Goal: Information Seeking & Learning: Learn about a topic

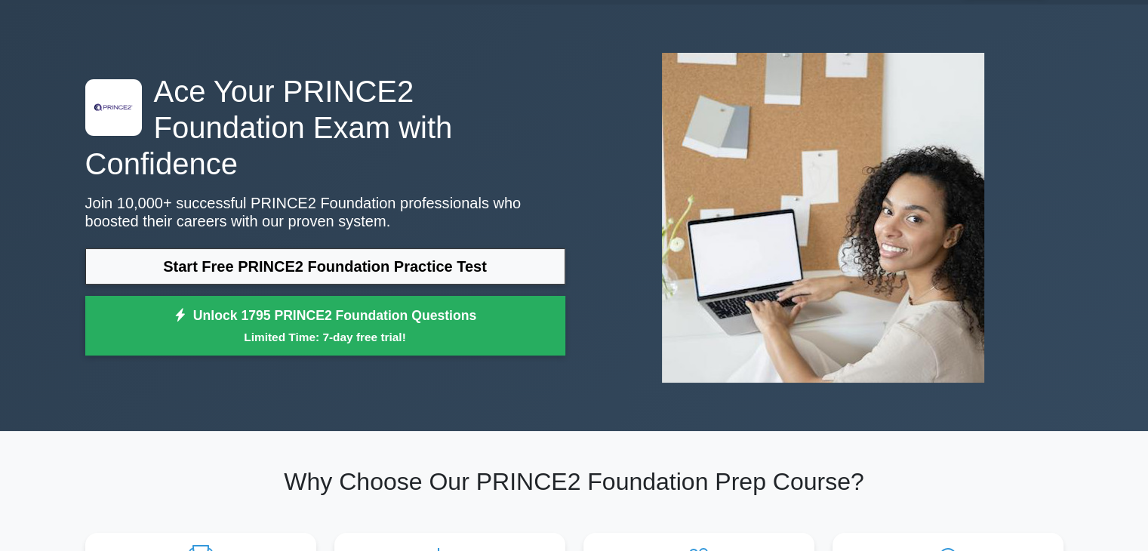
scroll to position [45, 0]
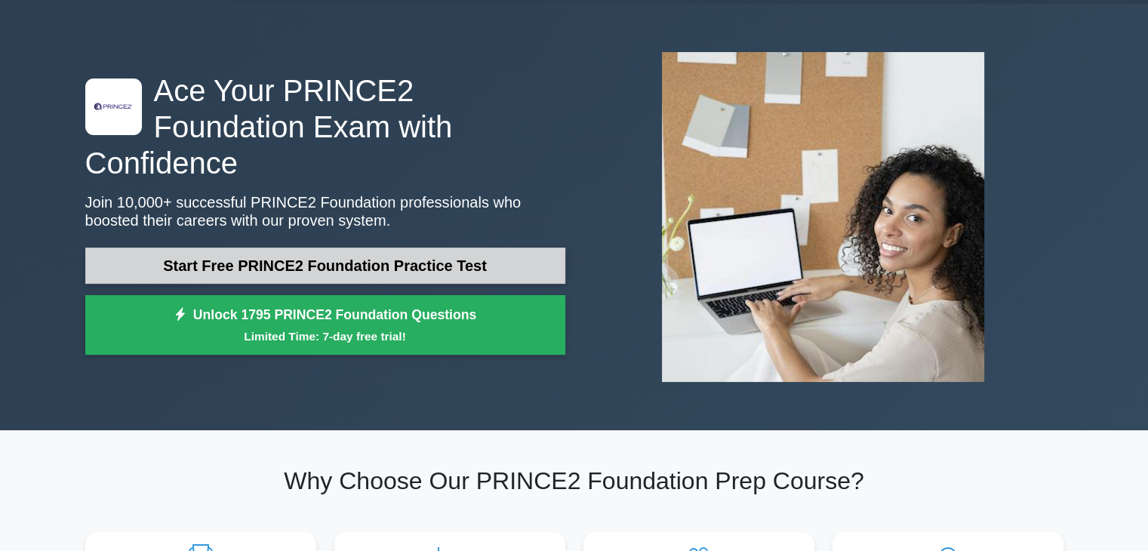
click at [427, 248] on link "Start Free PRINCE2 Foundation Practice Test" at bounding box center [325, 266] width 480 height 36
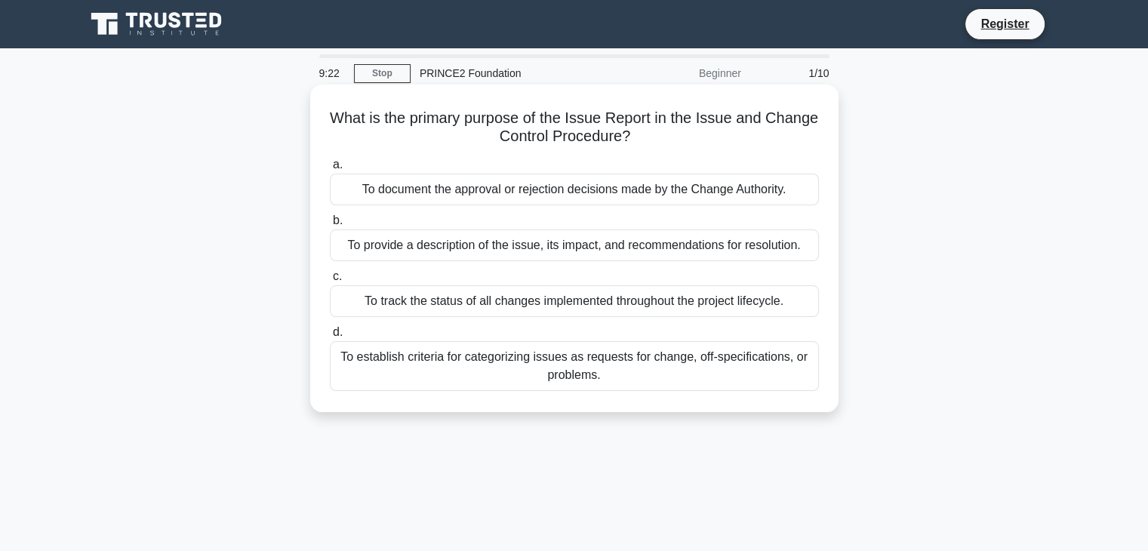
click at [687, 238] on div "To provide a description of the issue, its impact, and recommendations for reso…" at bounding box center [574, 245] width 489 height 32
click at [330, 226] on input "b. To provide a description of the issue, its impact, and recommendations for r…" at bounding box center [330, 221] width 0 height 10
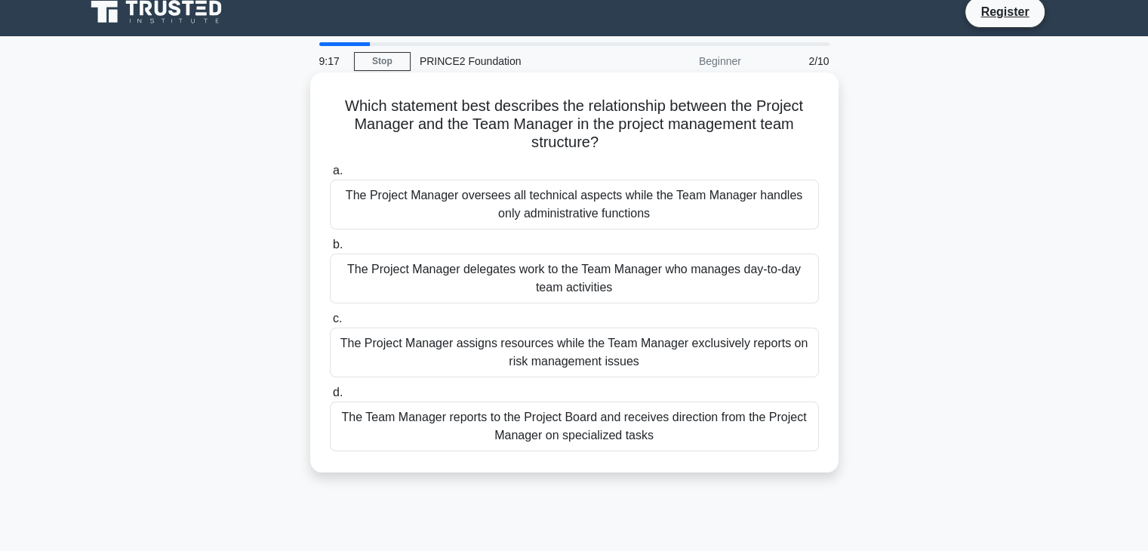
scroll to position [12, 0]
click at [511, 272] on div "The Project Manager delegates work to the Team Manager who manages day-to-day t…" at bounding box center [574, 279] width 489 height 50
click at [330, 250] on input "b. The Project Manager delegates work to the Team Manager who manages day-to-da…" at bounding box center [330, 245] width 0 height 10
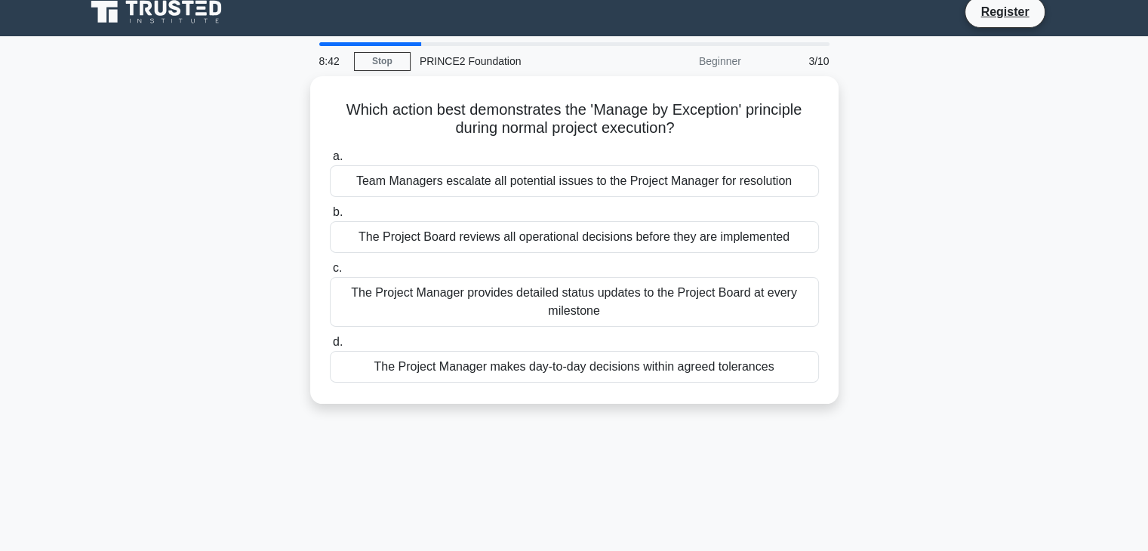
scroll to position [0, 0]
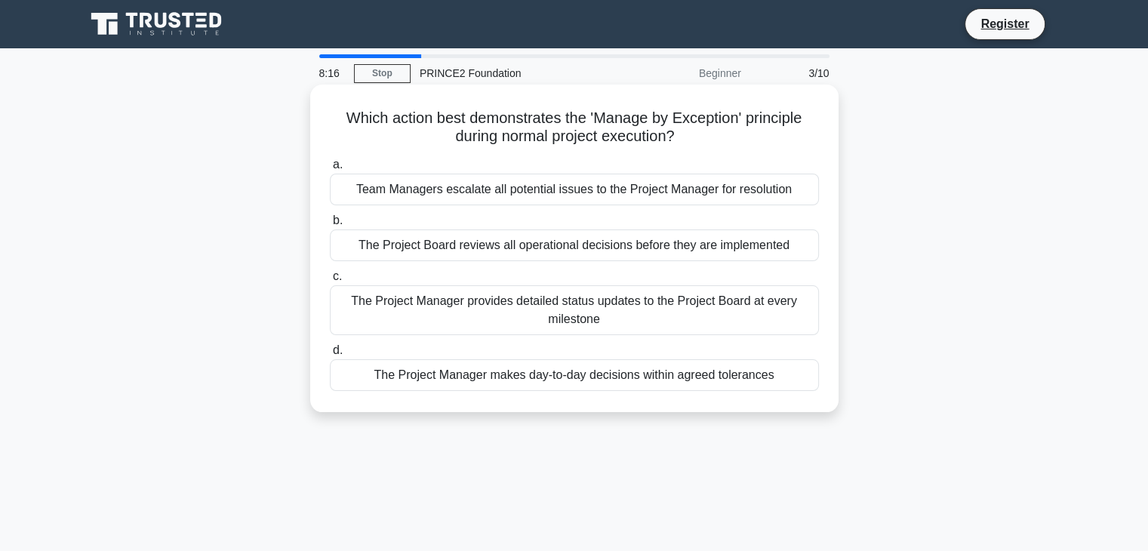
click at [557, 373] on div "The Project Manager makes day-to-day decisions within agreed tolerances" at bounding box center [574, 375] width 489 height 32
click at [330, 355] on input "d. The Project Manager makes day-to-day decisions within agreed tolerances" at bounding box center [330, 351] width 0 height 10
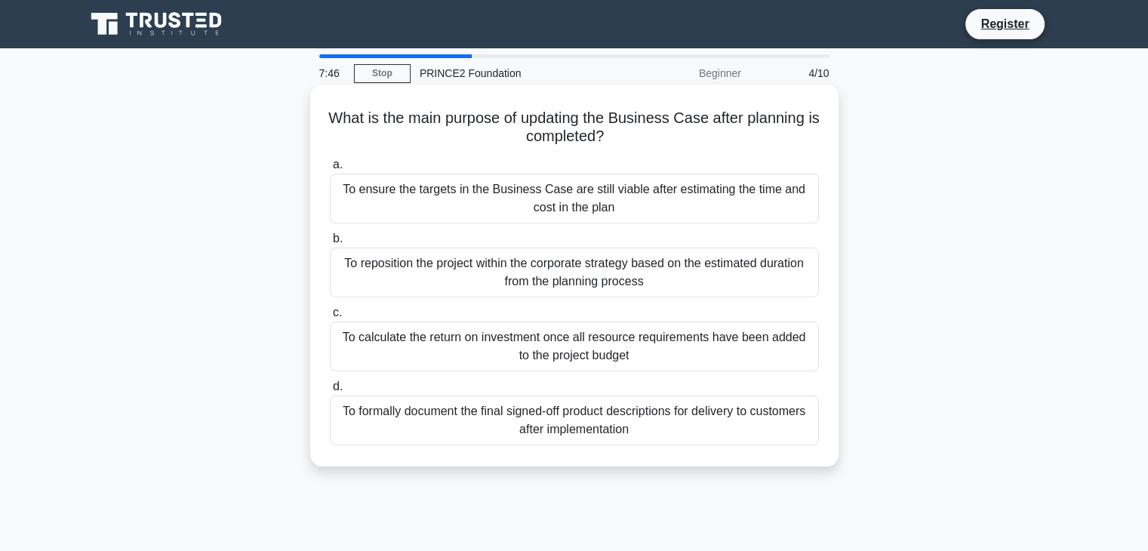
click at [501, 189] on div "To ensure the targets in the Business Case are still viable after estimating th…" at bounding box center [574, 199] width 489 height 50
click at [330, 170] on input "a. To ensure the targets in the Business Case are still viable after estimating…" at bounding box center [330, 165] width 0 height 10
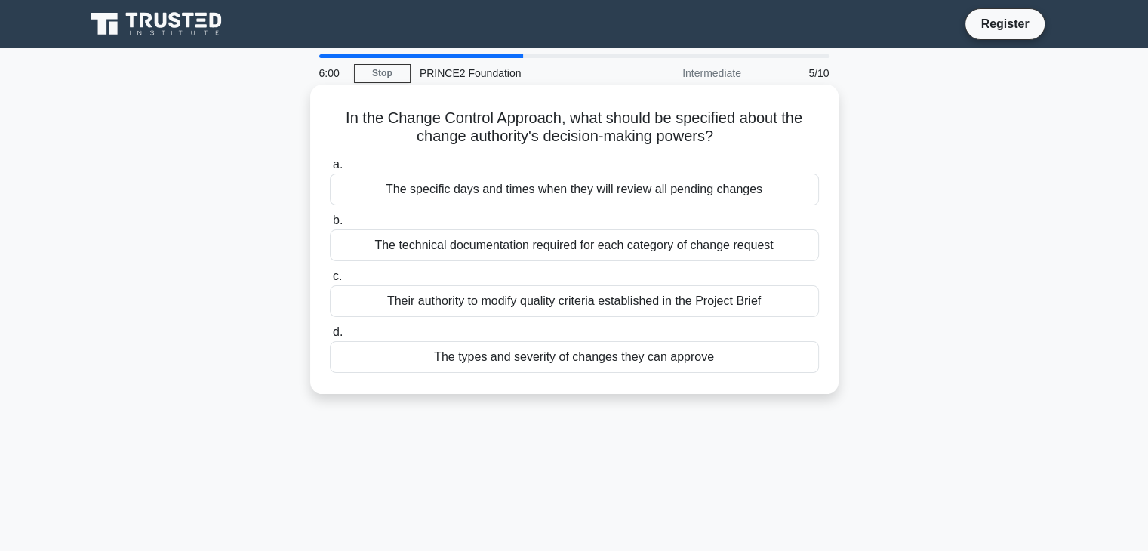
click at [648, 312] on div "Their authority to modify quality criteria established in the Project Brief" at bounding box center [574, 301] width 489 height 32
click at [330, 281] on input "c. Their authority to modify quality criteria established in the Project Brief" at bounding box center [330, 277] width 0 height 10
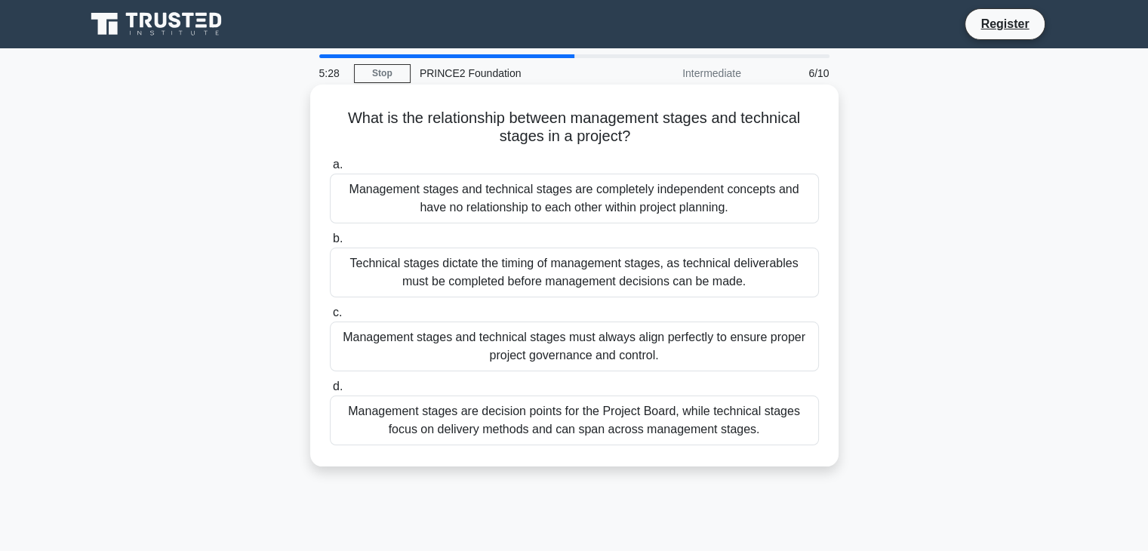
click at [743, 426] on div "Management stages are decision points for the Project Board, while technical st…" at bounding box center [574, 420] width 489 height 50
click at [330, 392] on input "d. Management stages are decision points for the Project Board, while technical…" at bounding box center [330, 387] width 0 height 10
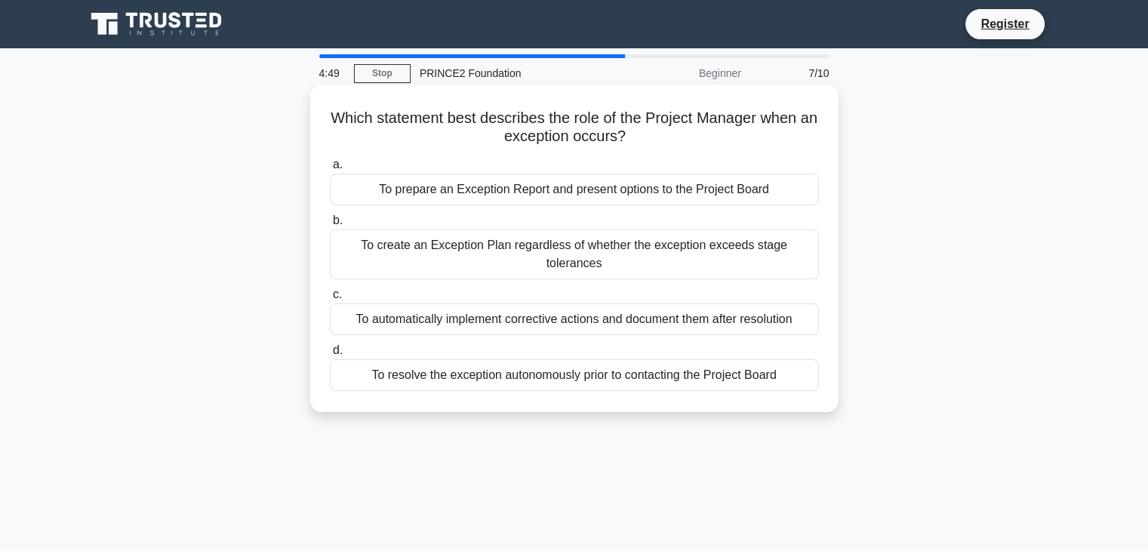
click at [696, 188] on div "To prepare an Exception Report and present options to the Project Board" at bounding box center [574, 190] width 489 height 32
click at [330, 170] on input "a. To prepare an Exception Report and present options to the Project Board" at bounding box center [330, 165] width 0 height 10
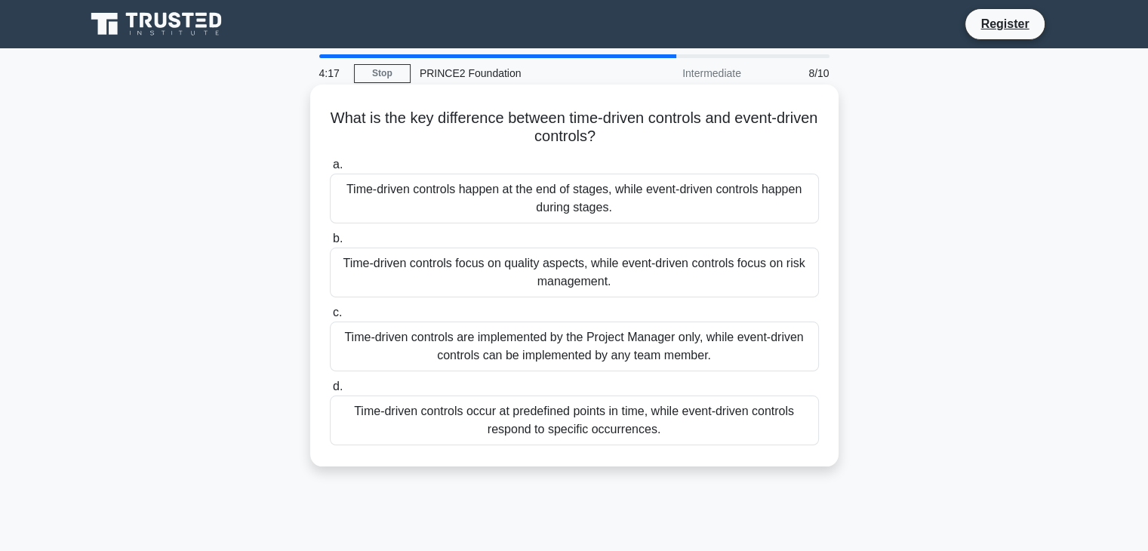
click at [604, 429] on div "Time-driven controls occur at predefined points in time, while event-driven con…" at bounding box center [574, 420] width 489 height 50
click at [330, 392] on input "d. Time-driven controls occur at predefined points in time, while event-driven …" at bounding box center [330, 387] width 0 height 10
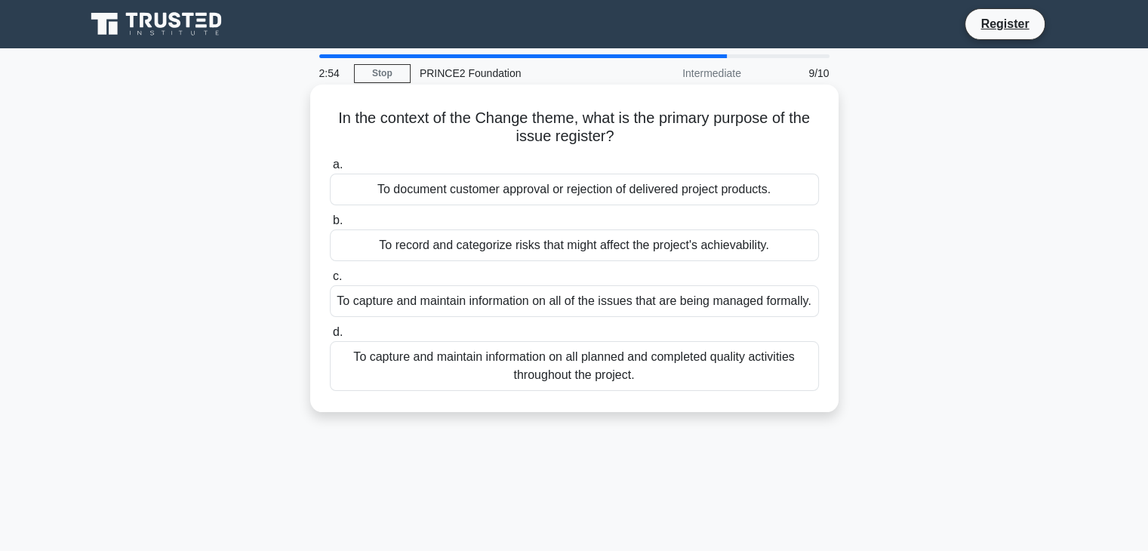
click at [675, 317] on div "To capture and maintain information on all of the issues that are being managed…" at bounding box center [574, 301] width 489 height 32
click at [330, 281] on input "c. To capture and maintain information on all of the issues that are being mana…" at bounding box center [330, 277] width 0 height 10
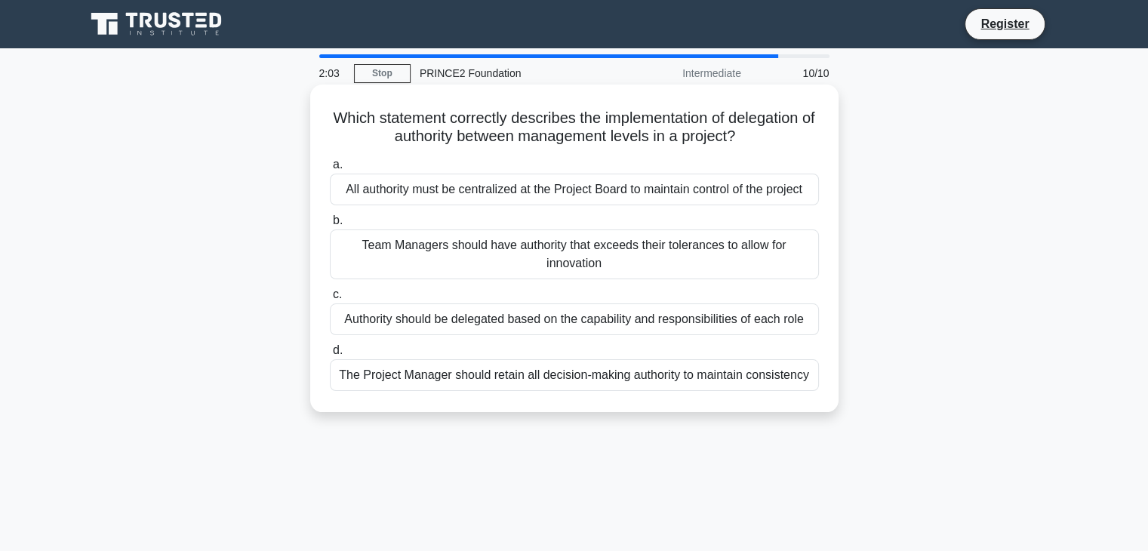
click at [407, 306] on div "Authority should be delegated based on the capability and responsibilities of e…" at bounding box center [574, 319] width 489 height 32
click at [330, 300] on input "c. Authority should be delegated based on the capability and responsibilities o…" at bounding box center [330, 295] width 0 height 10
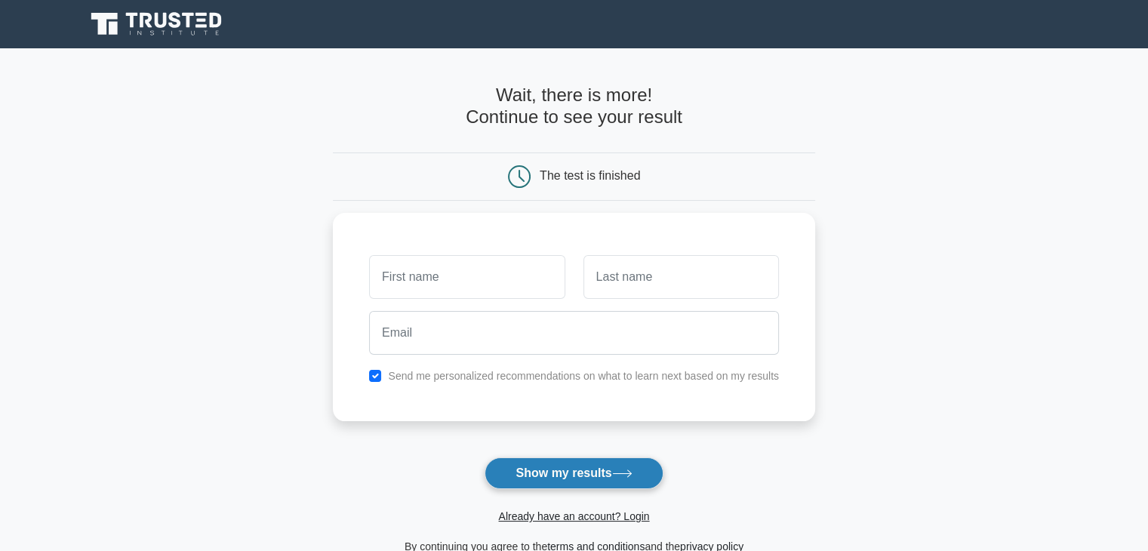
click at [534, 469] on button "Show my results" at bounding box center [573, 473] width 178 height 32
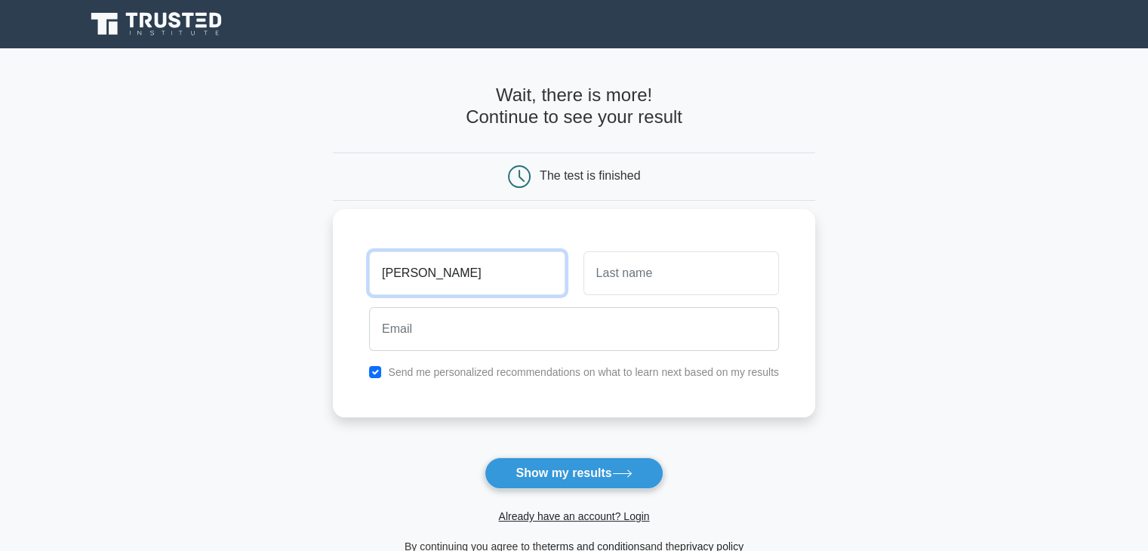
type input "[PERSON_NAME]"
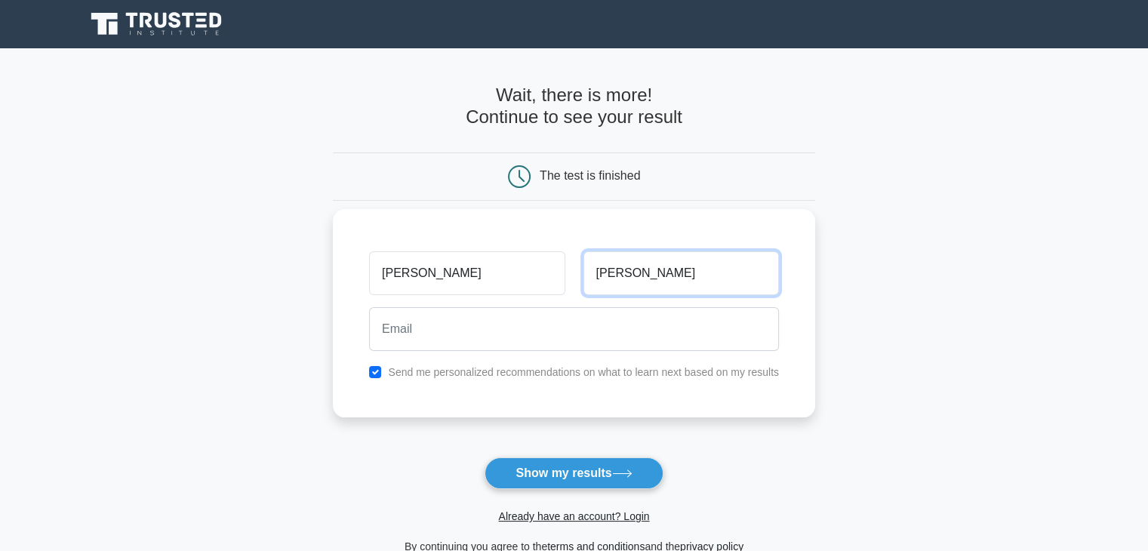
type input "[PERSON_NAME]"
click at [375, 371] on input "checkbox" at bounding box center [375, 372] width 12 height 12
checkbox input "false"
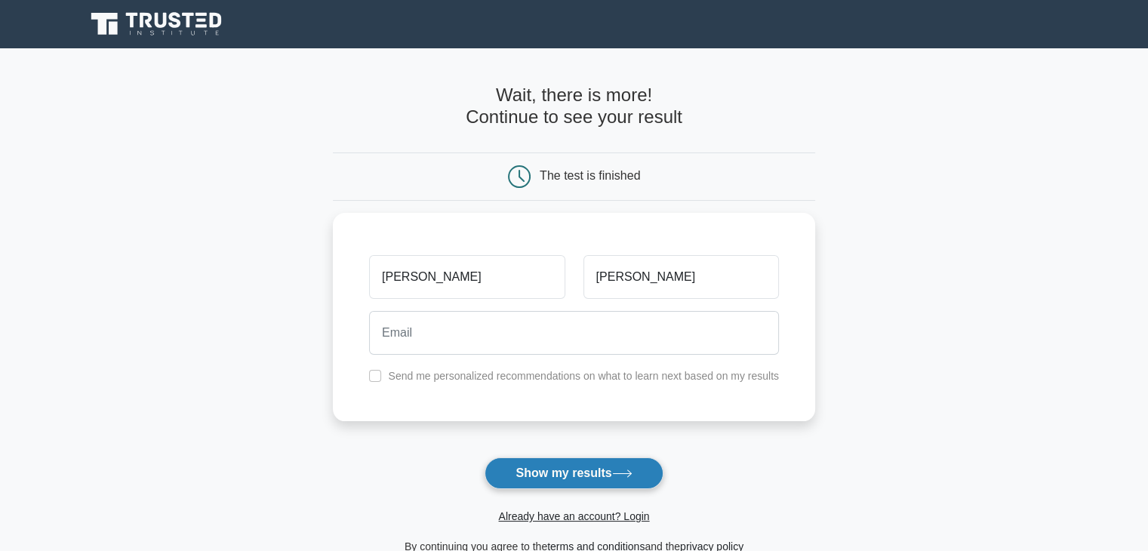
click at [582, 477] on button "Show my results" at bounding box center [573, 473] width 178 height 32
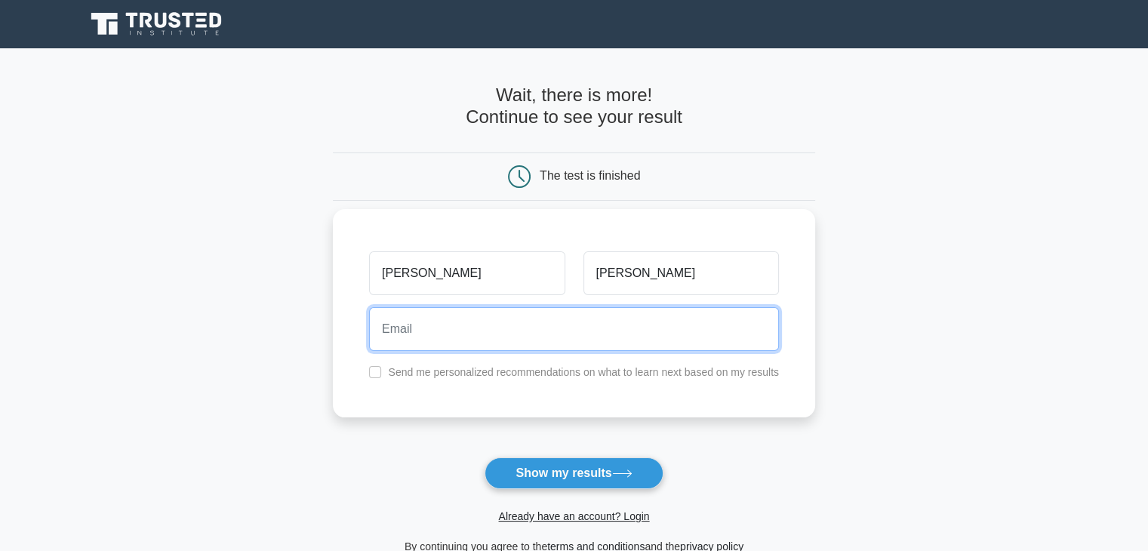
click at [481, 336] on input "email" at bounding box center [574, 329] width 410 height 44
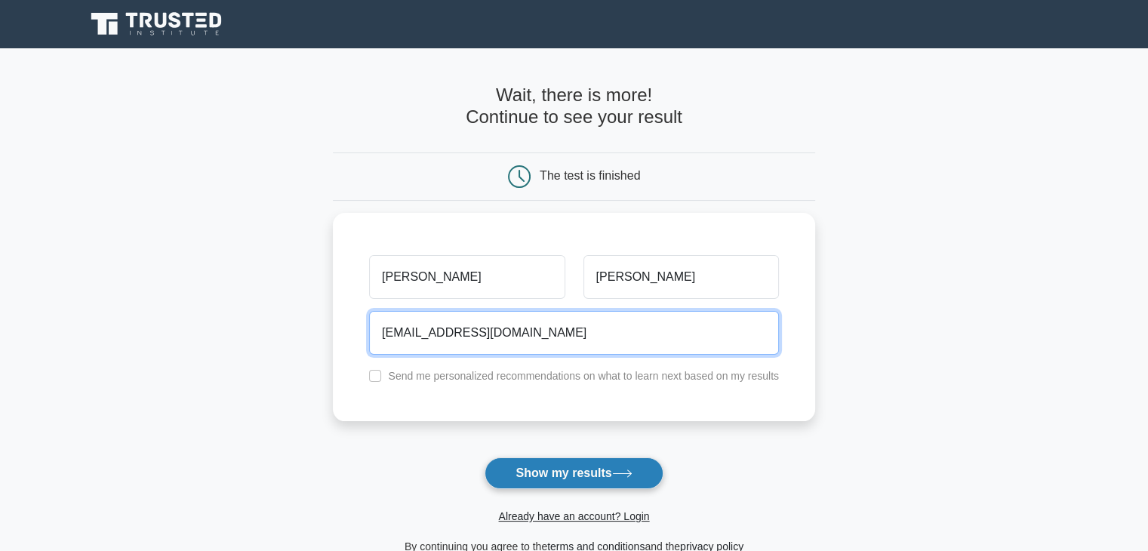
type input "[EMAIL_ADDRESS][DOMAIN_NAME]"
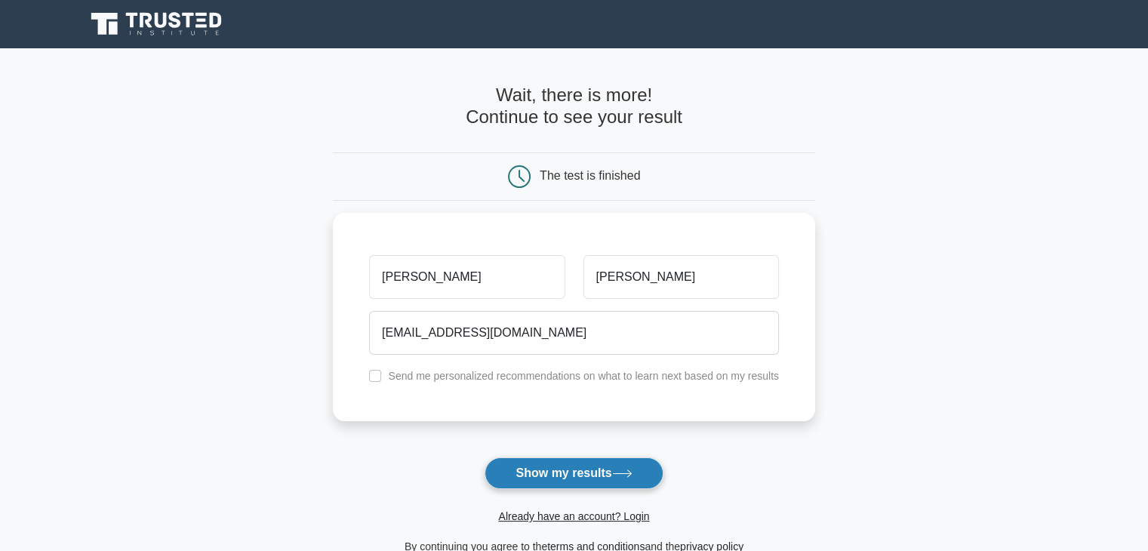
click at [565, 470] on button "Show my results" at bounding box center [573, 473] width 178 height 32
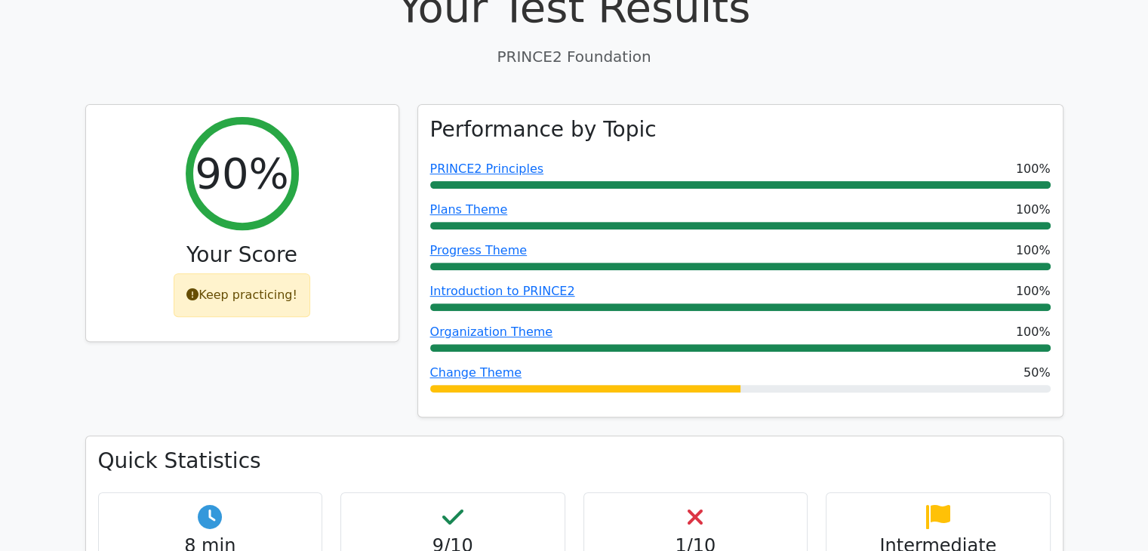
scroll to position [534, 0]
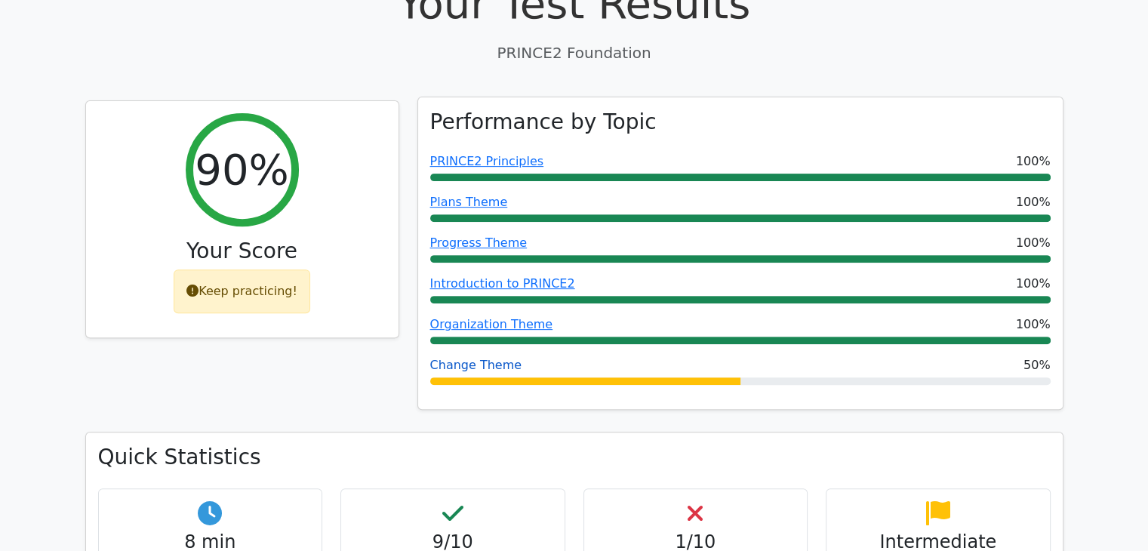
click at [494, 358] on link "Change Theme" at bounding box center [476, 365] width 92 height 14
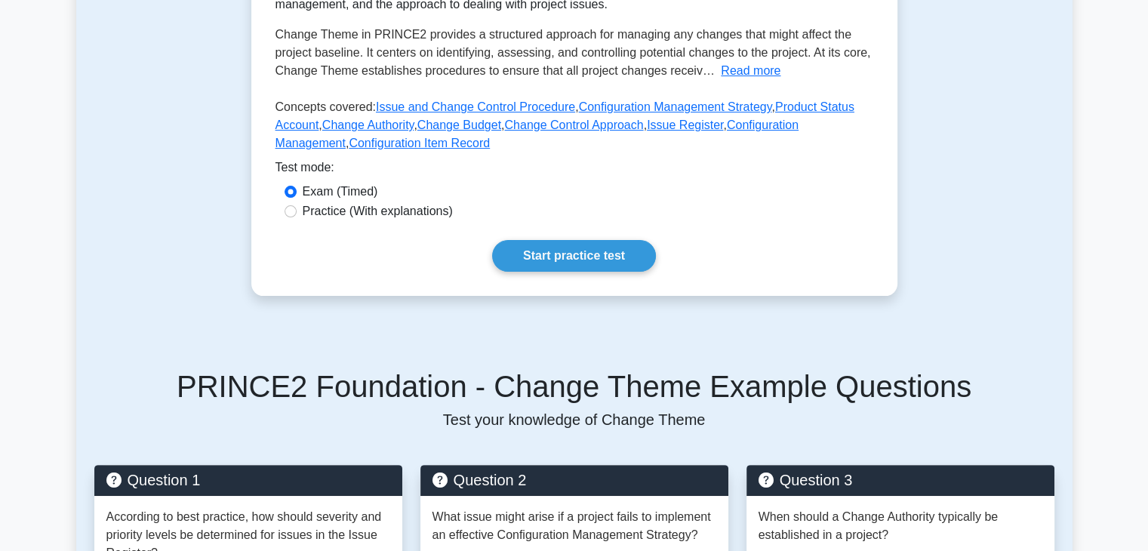
scroll to position [349, 0]
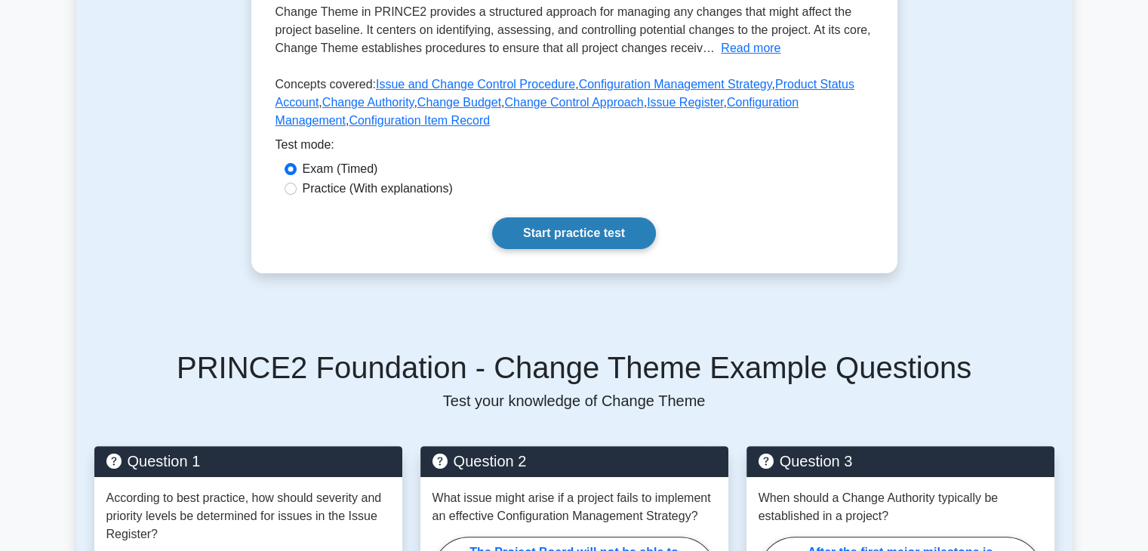
click at [580, 229] on link "Start practice test" at bounding box center [574, 233] width 164 height 32
